Goal: Check status: Check status

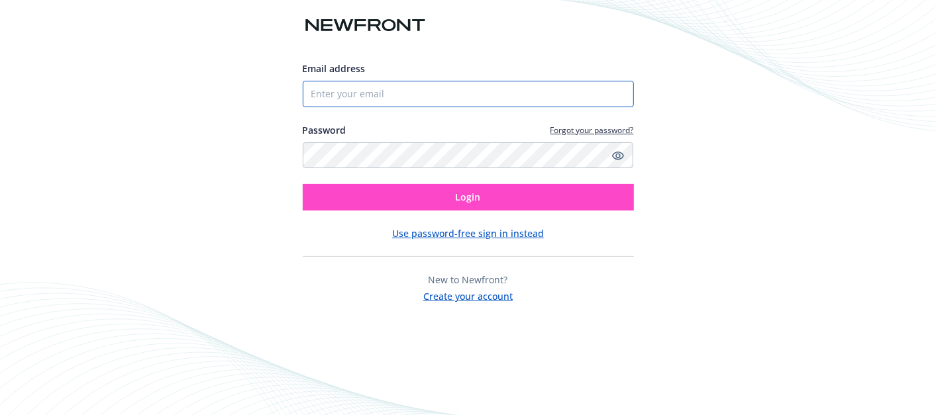
type input "[EMAIL_ADDRESS][PERSON_NAME][DOMAIN_NAME]"
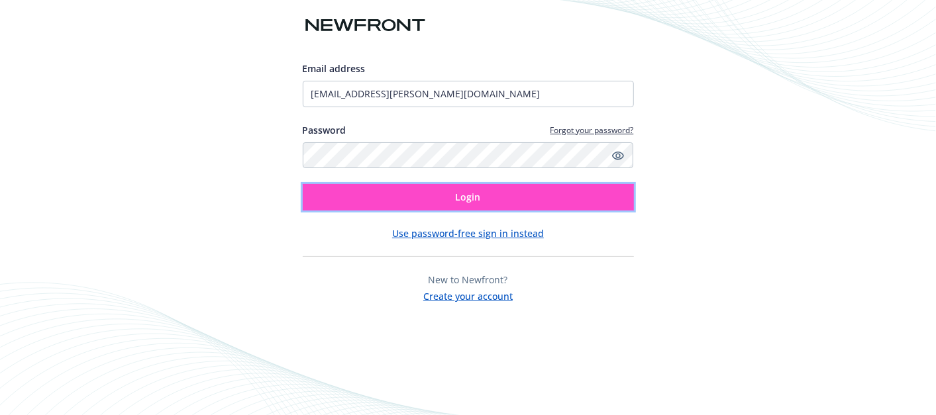
click at [474, 191] on span "Login" at bounding box center [468, 197] width 25 height 13
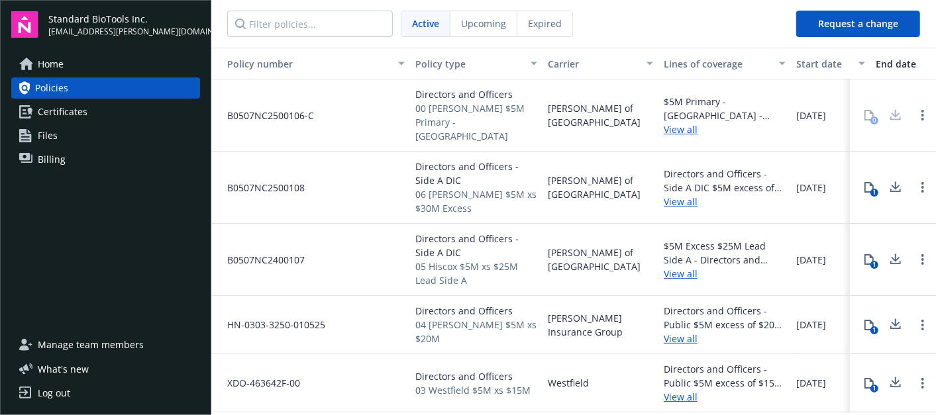
click at [51, 153] on span "Billing" at bounding box center [52, 159] width 28 height 21
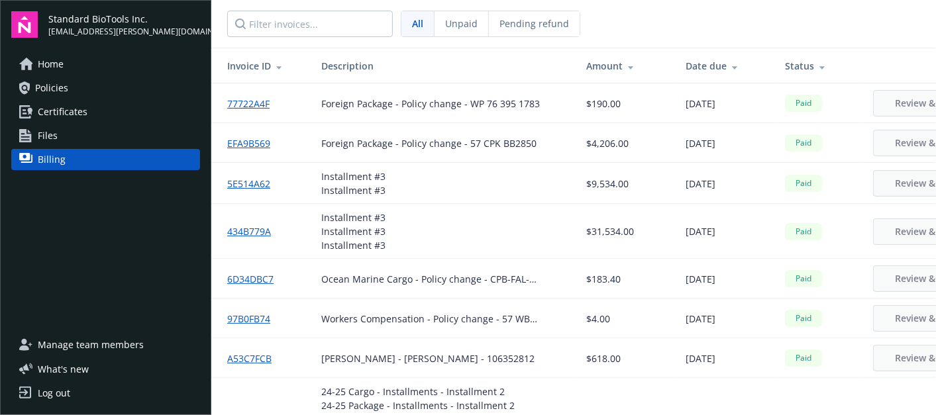
click at [537, 26] on span "Pending refund" at bounding box center [534, 24] width 70 height 14
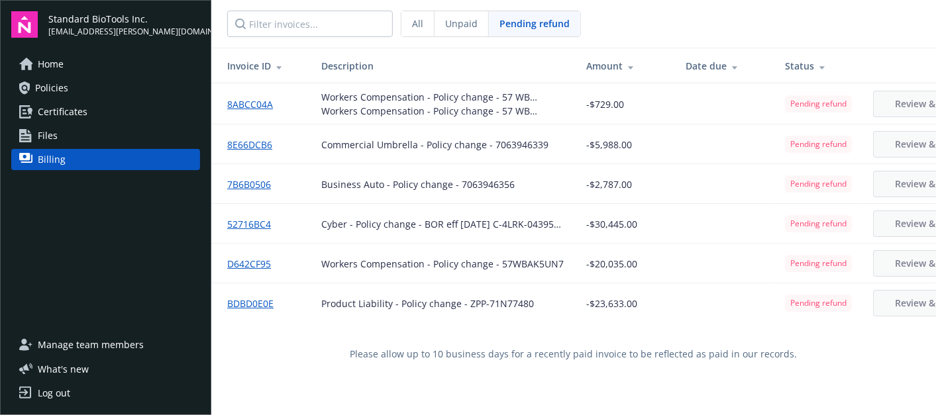
click at [259, 105] on link "8ABCC04A" at bounding box center [255, 104] width 56 height 14
click at [260, 142] on link "8E66DCB6" at bounding box center [255, 145] width 56 height 14
click at [246, 185] on link "7B6B0506" at bounding box center [254, 184] width 54 height 14
